Goal: Entertainment & Leisure: Consume media (video, audio)

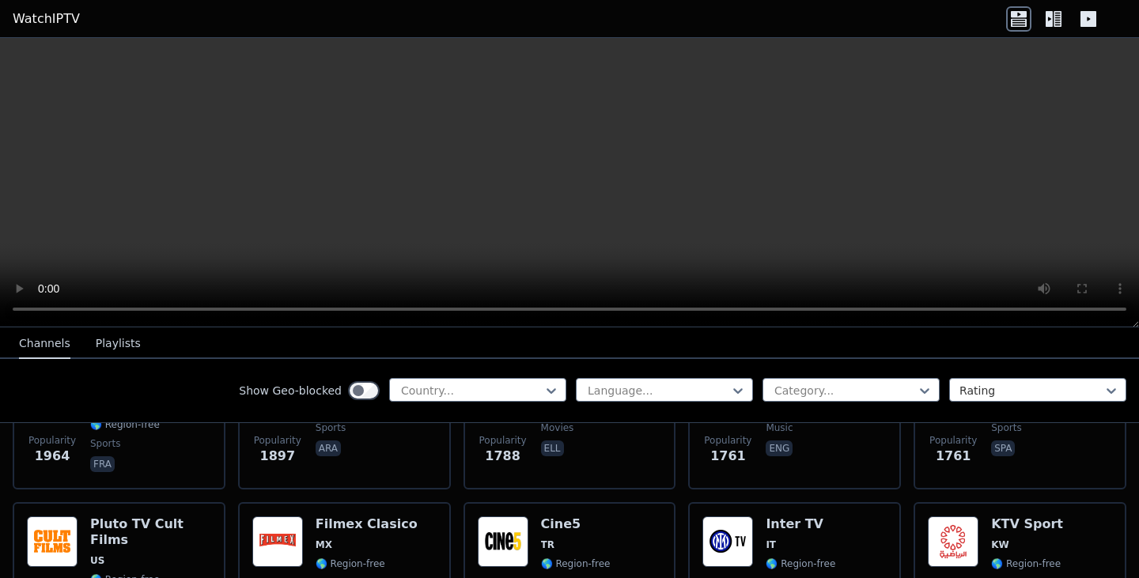
scroll to position [1213, 0]
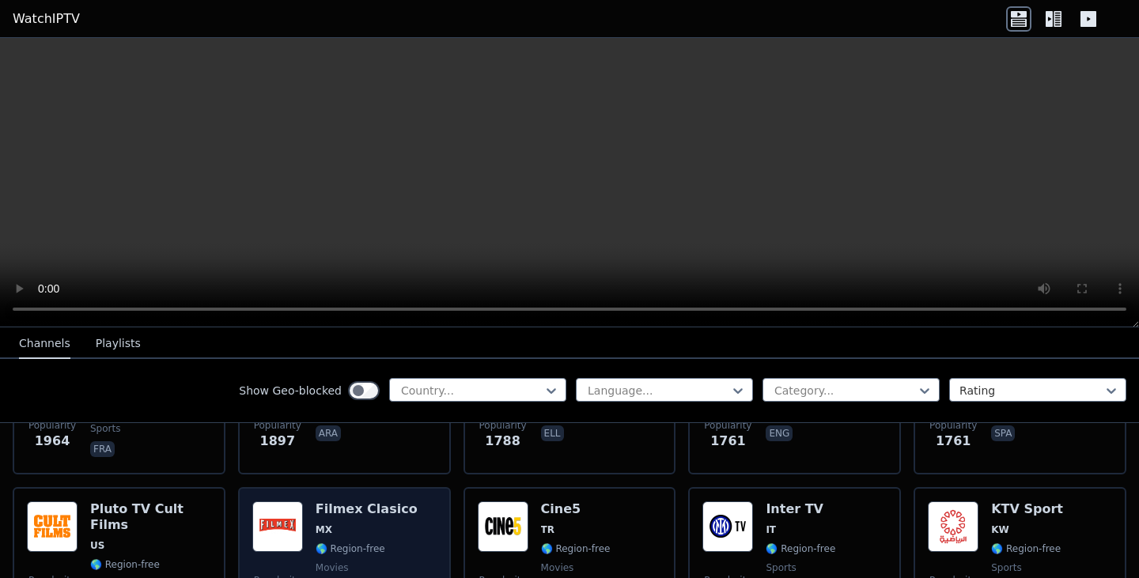
click at [315, 501] on h6 "Filmex Clasico" at bounding box center [366, 509] width 102 height 16
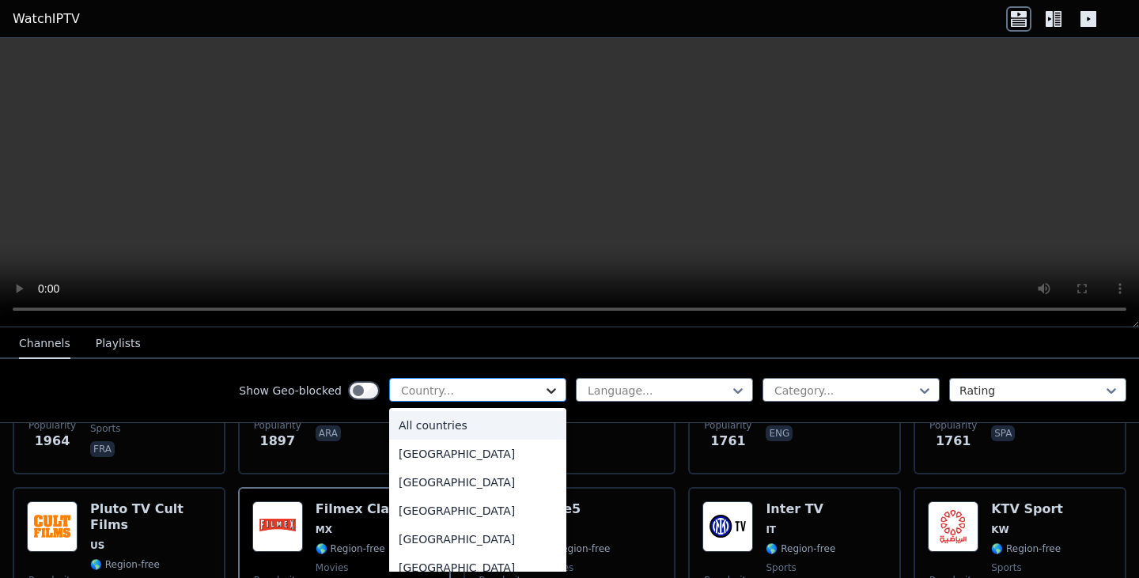
click at [543, 395] on icon at bounding box center [551, 391] width 16 height 16
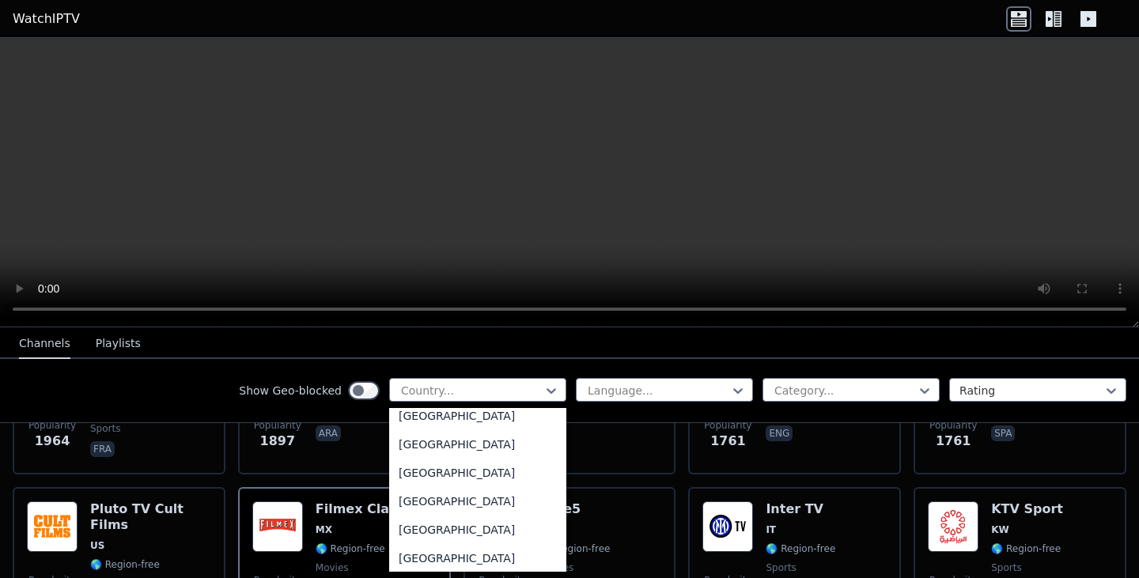
scroll to position [5518, 0]
click at [475, 505] on div "[GEOGRAPHIC_DATA]" at bounding box center [477, 502] width 177 height 28
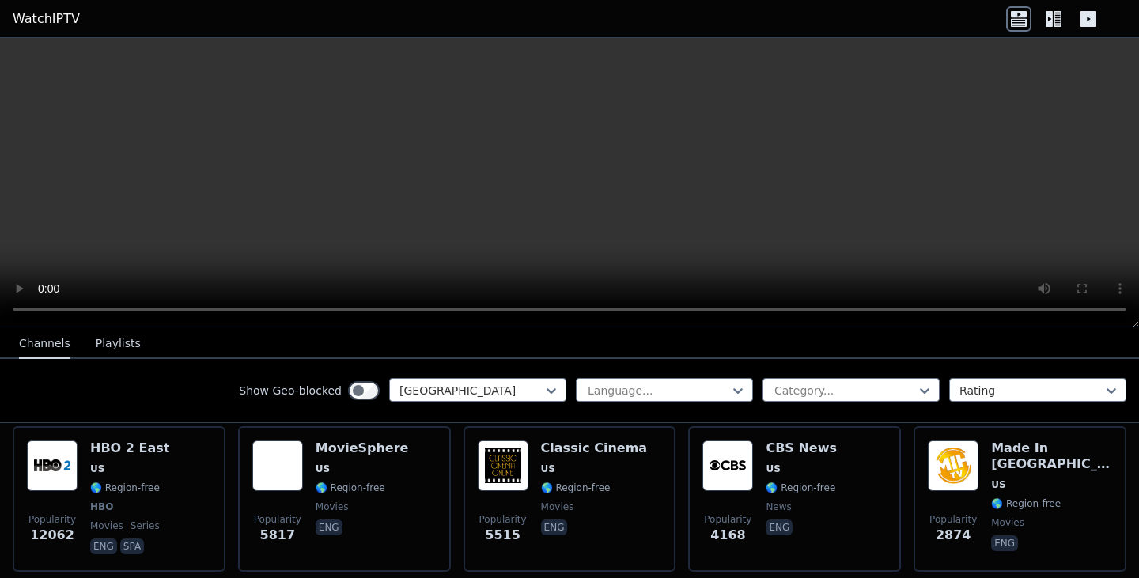
scroll to position [154, 0]
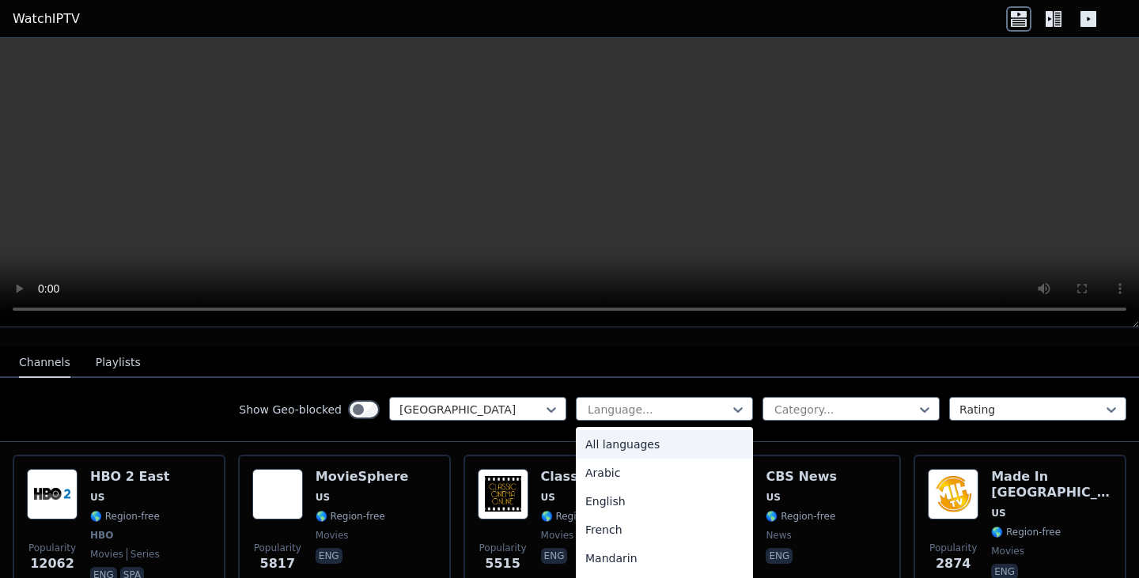
click at [674, 487] on div "English" at bounding box center [664, 501] width 177 height 28
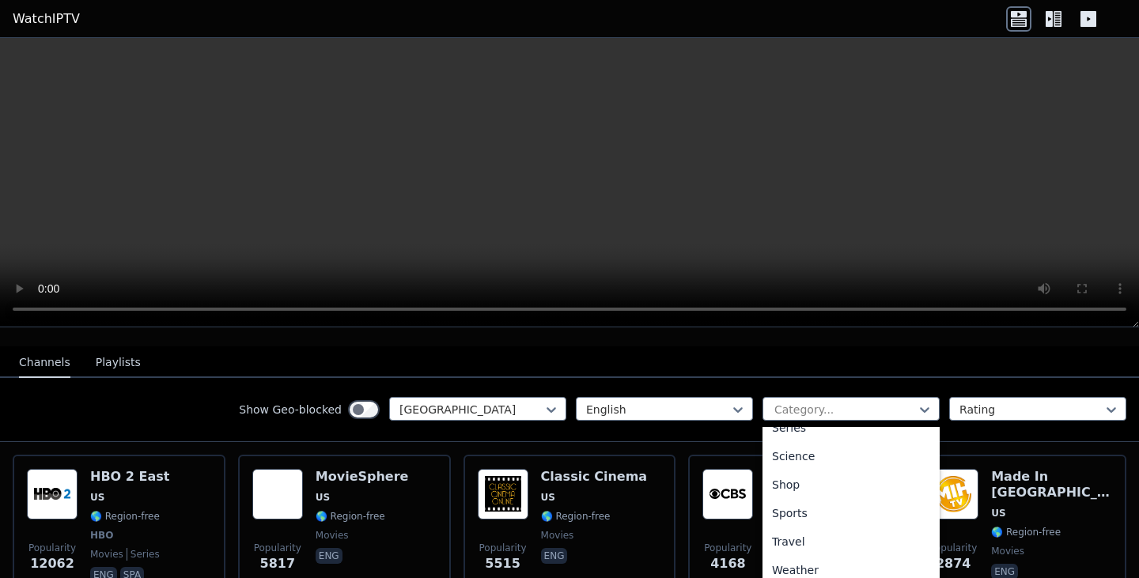
scroll to position [617, 0]
click at [805, 500] on div "Sports" at bounding box center [850, 511] width 177 height 28
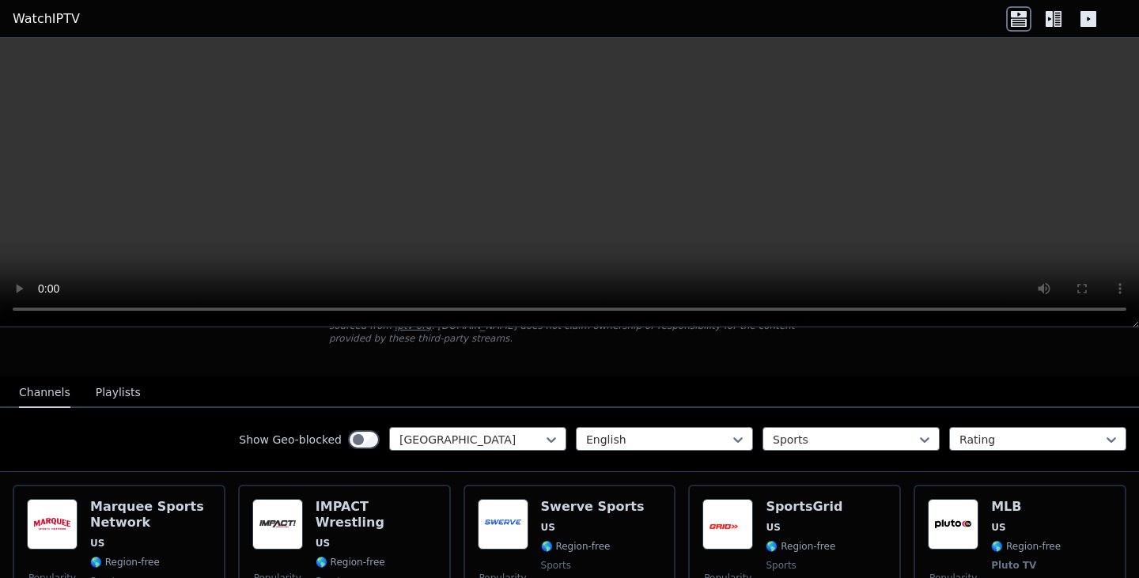
scroll to position [127, 0]
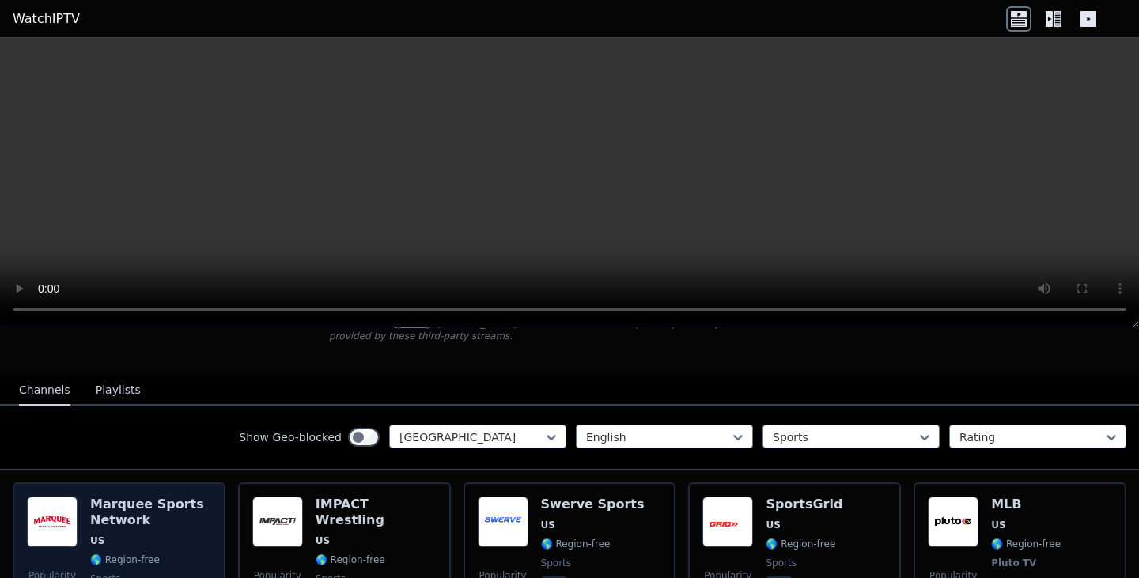
click at [115, 497] on h6 "Marquee Sports Network" at bounding box center [150, 513] width 121 height 32
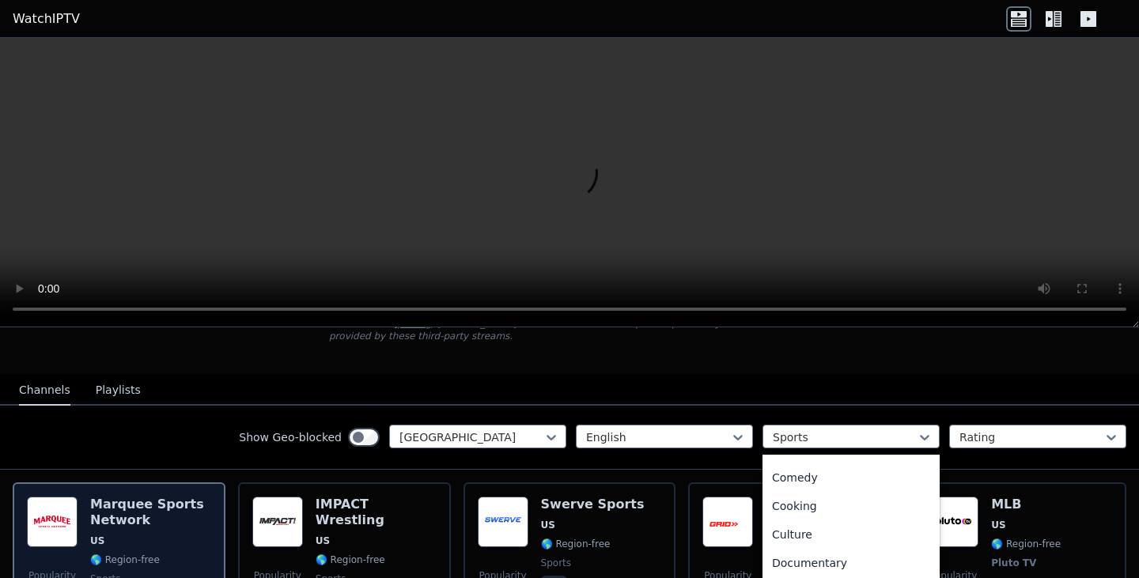
scroll to position [0, 0]
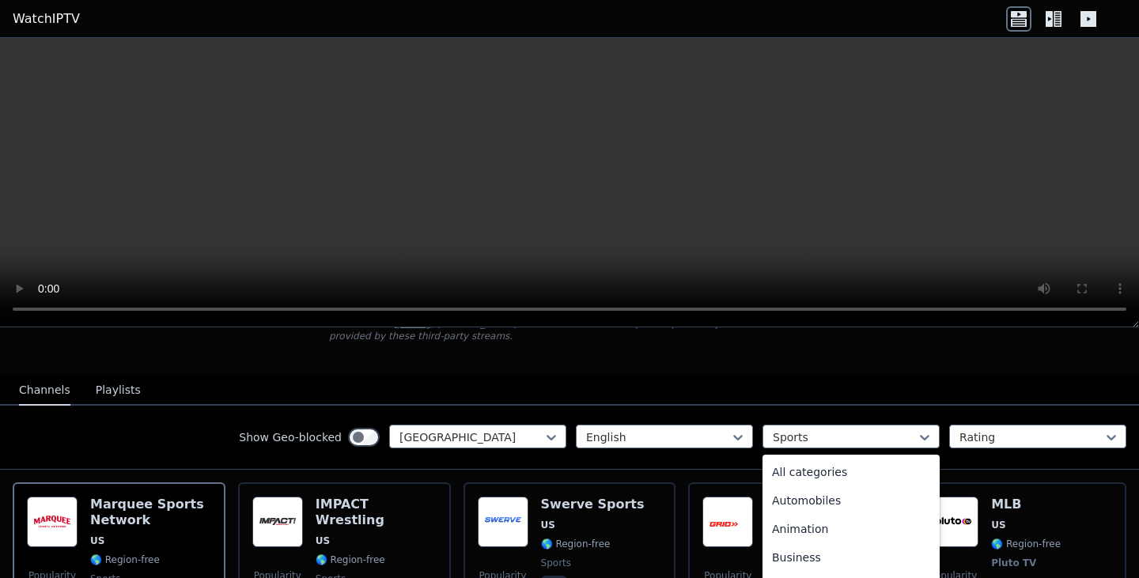
click at [856, 464] on div "All categories" at bounding box center [850, 472] width 177 height 28
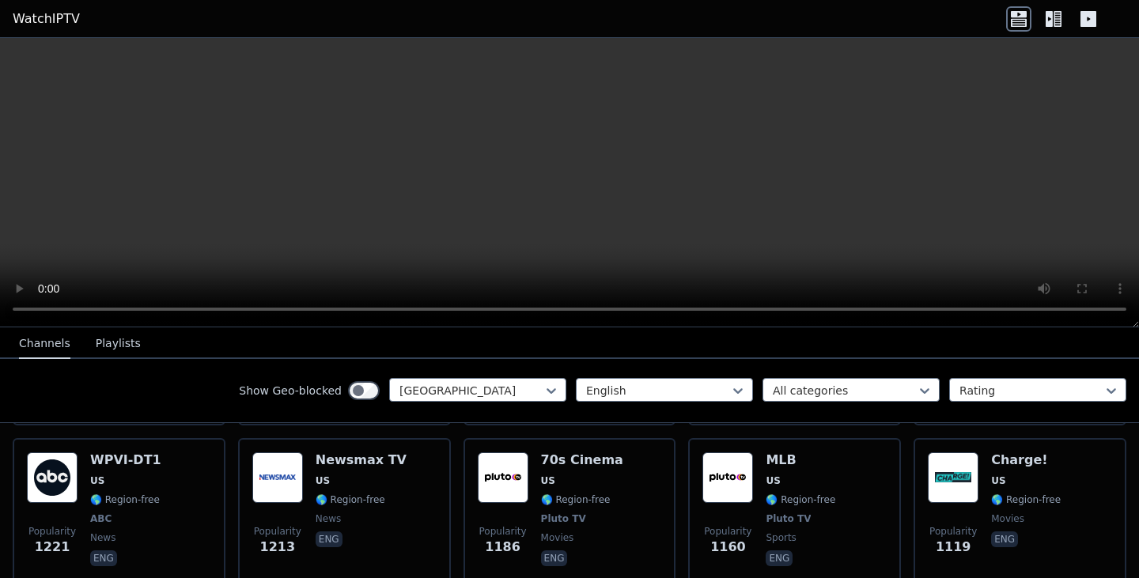
scroll to position [795, 0]
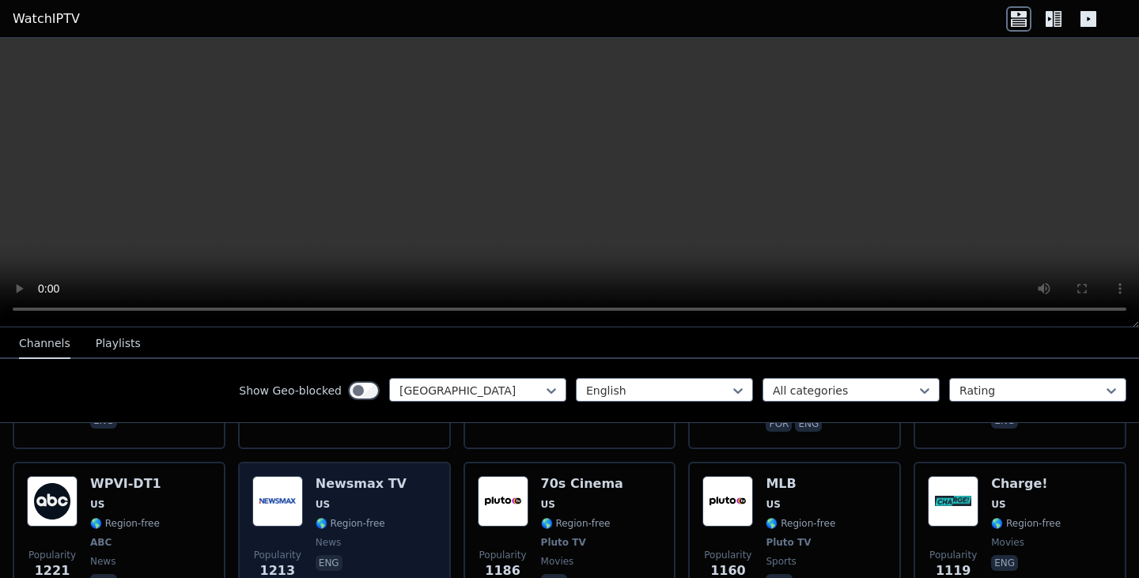
click at [320, 498] on span "US" at bounding box center [322, 504] width 14 height 13
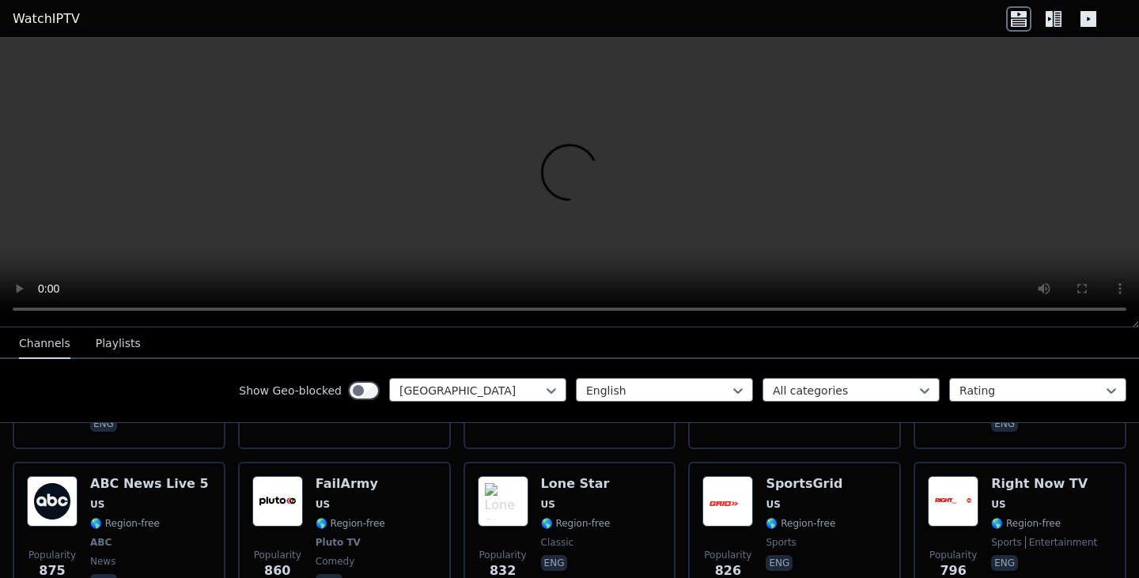
scroll to position [1272, 0]
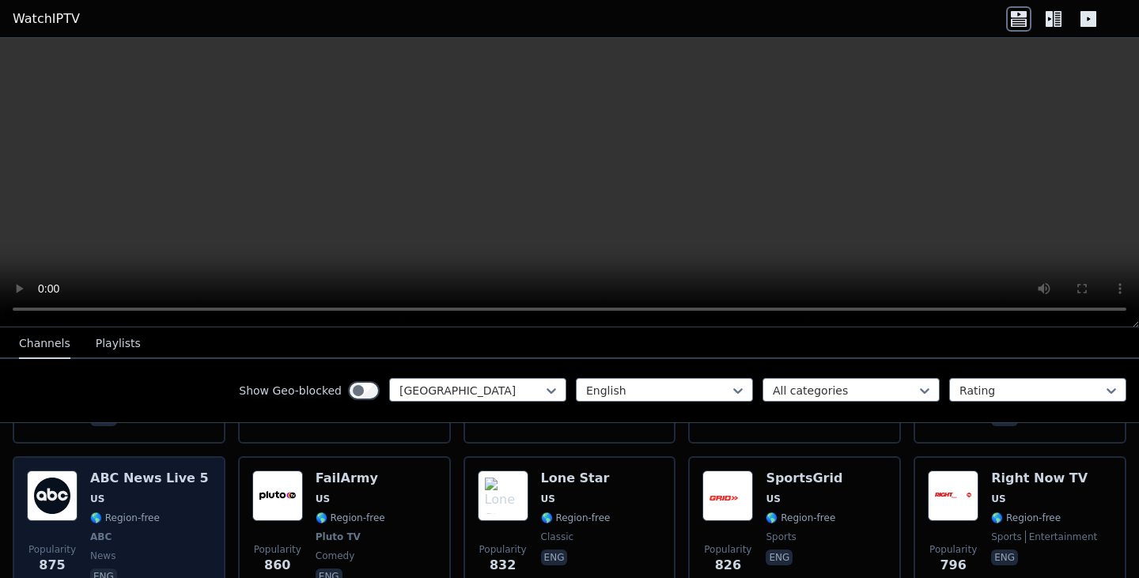
click at [143, 470] on div "ABC News Live 5 US 🌎 Region-free ABC news eng" at bounding box center [149, 528] width 119 height 117
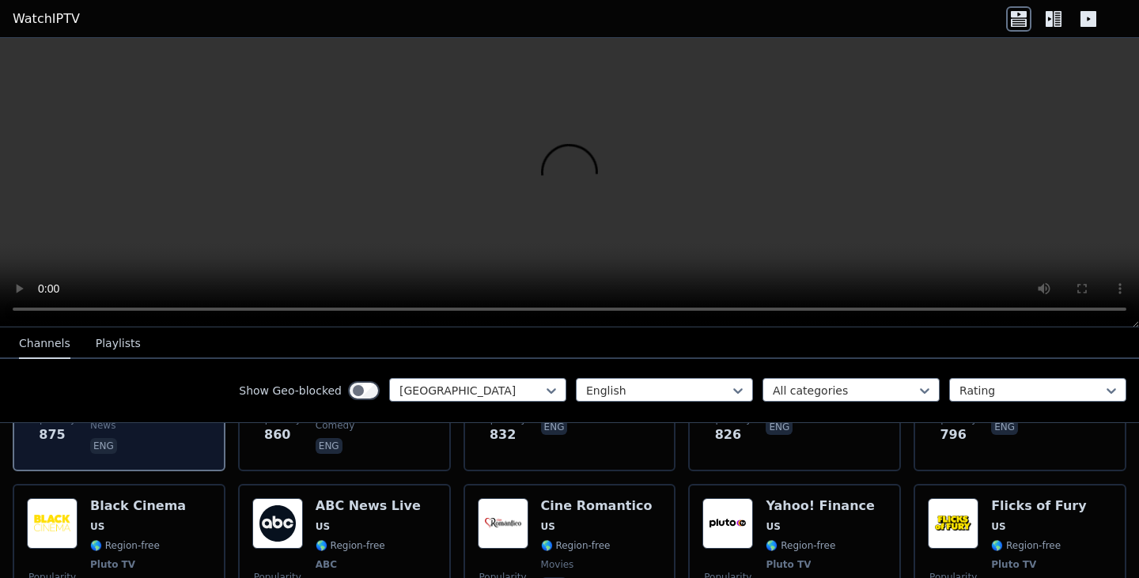
scroll to position [1418, 0]
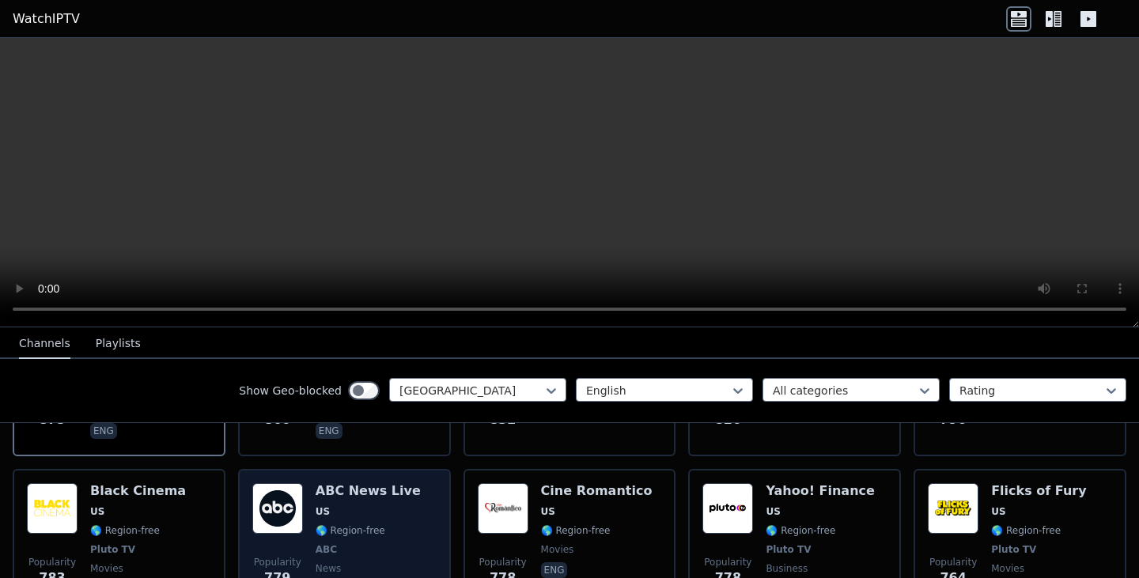
click at [288, 483] on img at bounding box center [277, 508] width 51 height 51
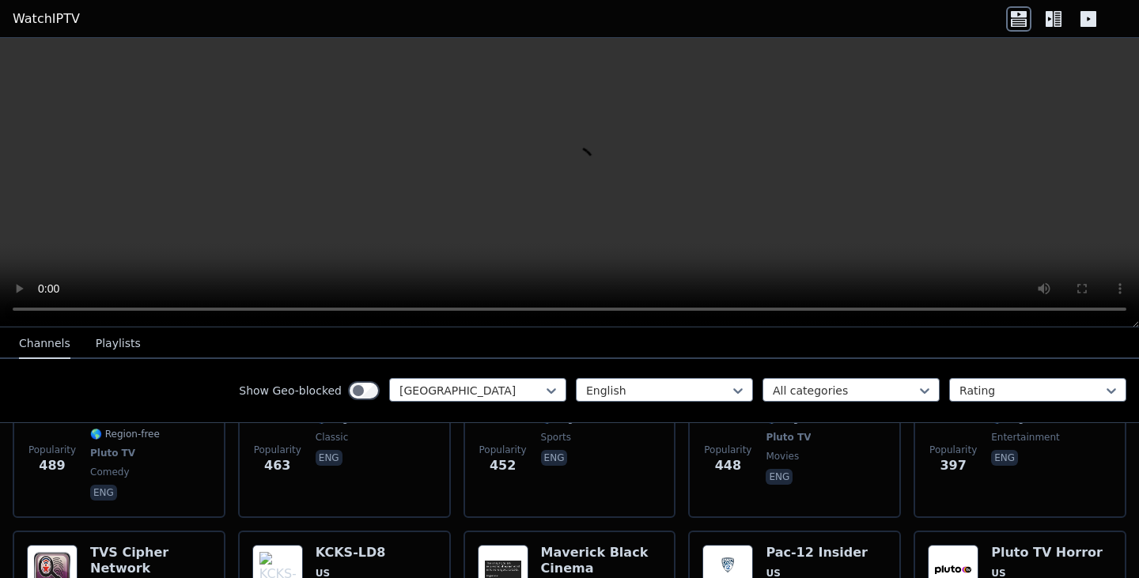
scroll to position [2747, 0]
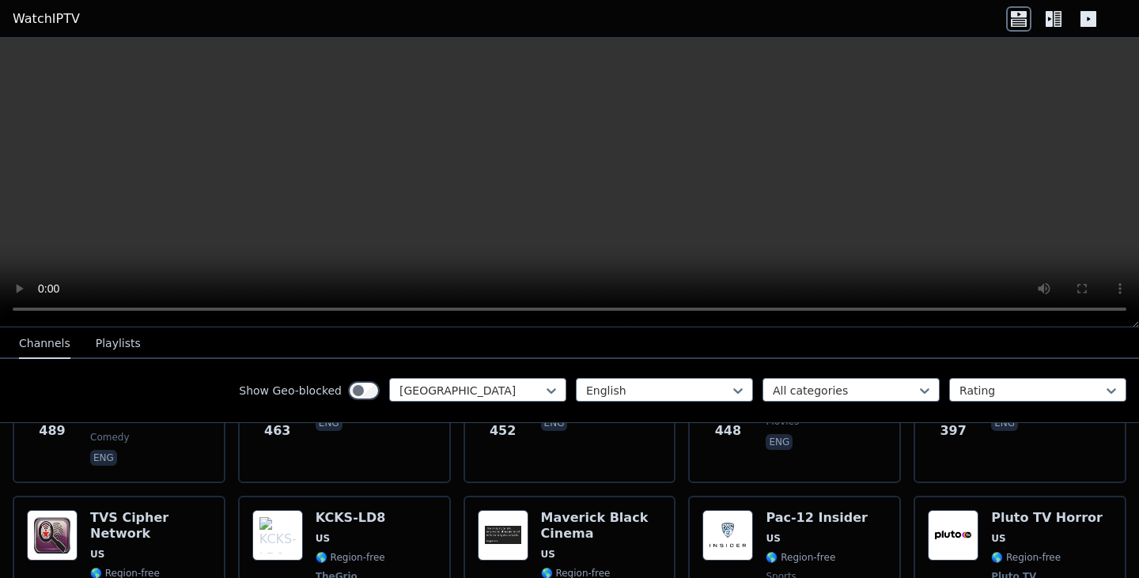
click at [113, 343] on button "Playlists" at bounding box center [118, 344] width 45 height 30
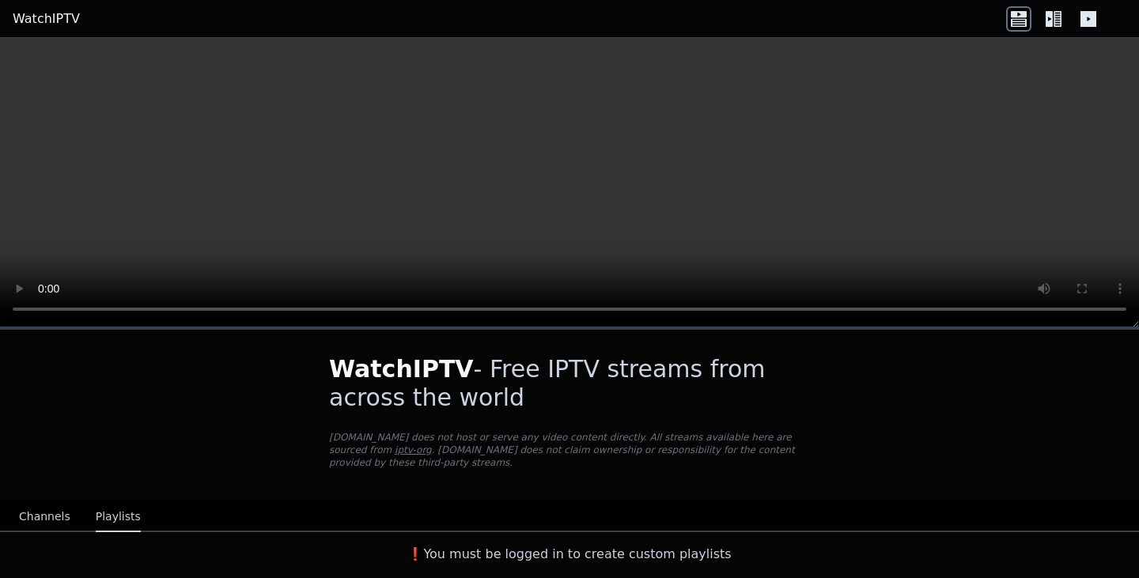
scroll to position [0, 0]
